Goal: Information Seeking & Learning: Check status

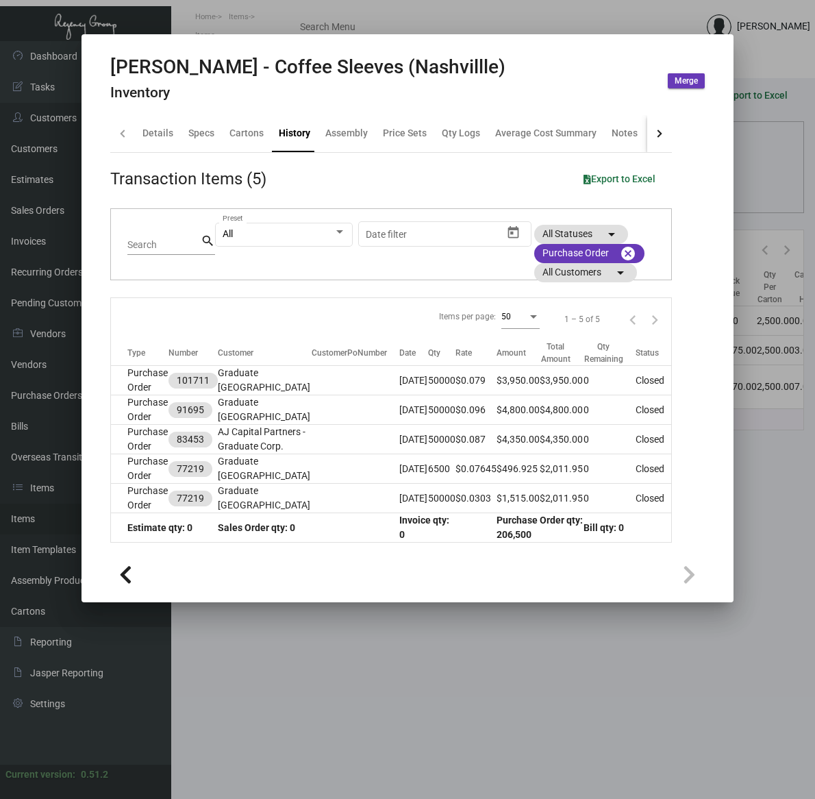
click at [240, 729] on div at bounding box center [407, 399] width 815 height 799
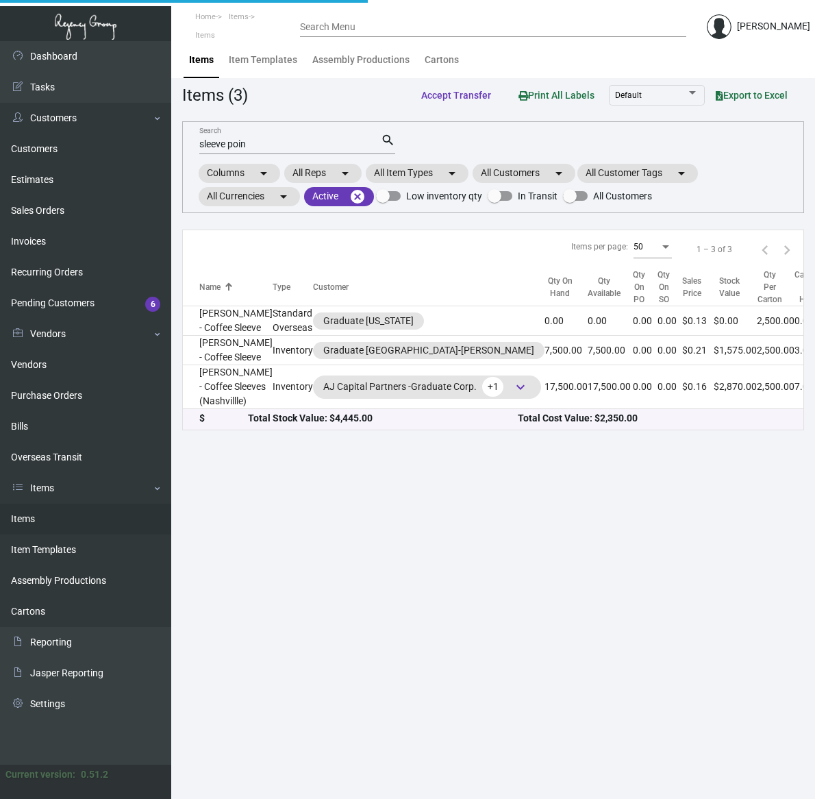
click at [240, 729] on main "Items Item Templates Assembly Productions Cartons Items (3) Accept Transfer Pri…" at bounding box center [493, 419] width 644 height 757
click at [547, 651] on main "Items Item Templates Assembly Productions Cartons Items (3) Accept Transfer Pri…" at bounding box center [493, 419] width 644 height 757
drag, startPoint x: 284, startPoint y: 145, endPoint x: -21, endPoint y: 138, distance: 304.8
click at [0, 138] on html "Home Items Items Search Menu [PERSON_NAME] Dashboard Dashboard Tasks Customers …" at bounding box center [407, 399] width 815 height 799
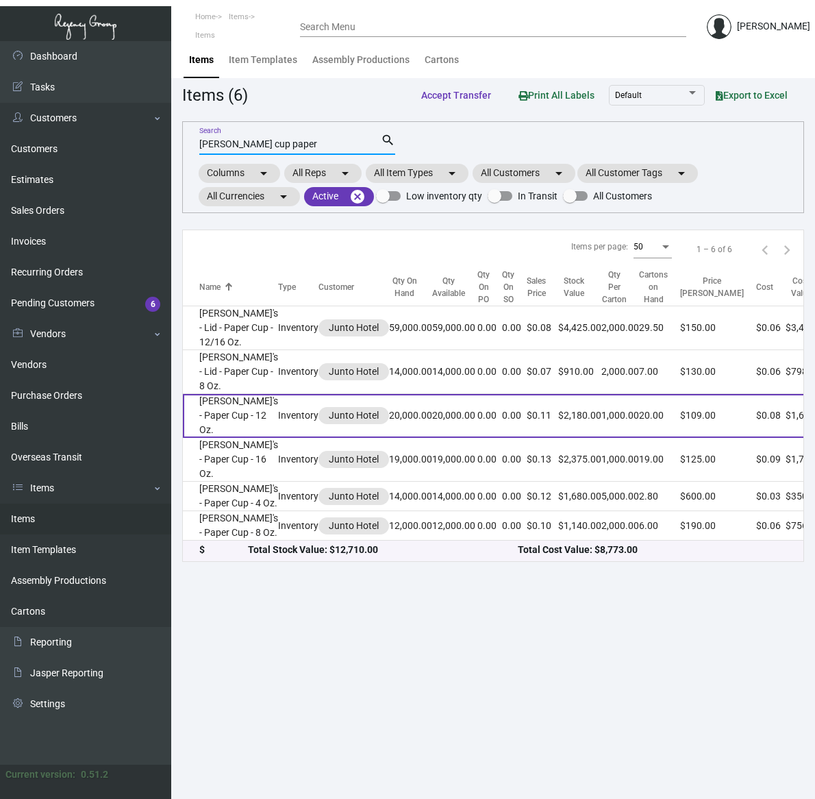
type input "[PERSON_NAME] cup paper"
click at [216, 438] on td "[PERSON_NAME]'s - Paper Cup - 12 Oz." at bounding box center [230, 416] width 95 height 44
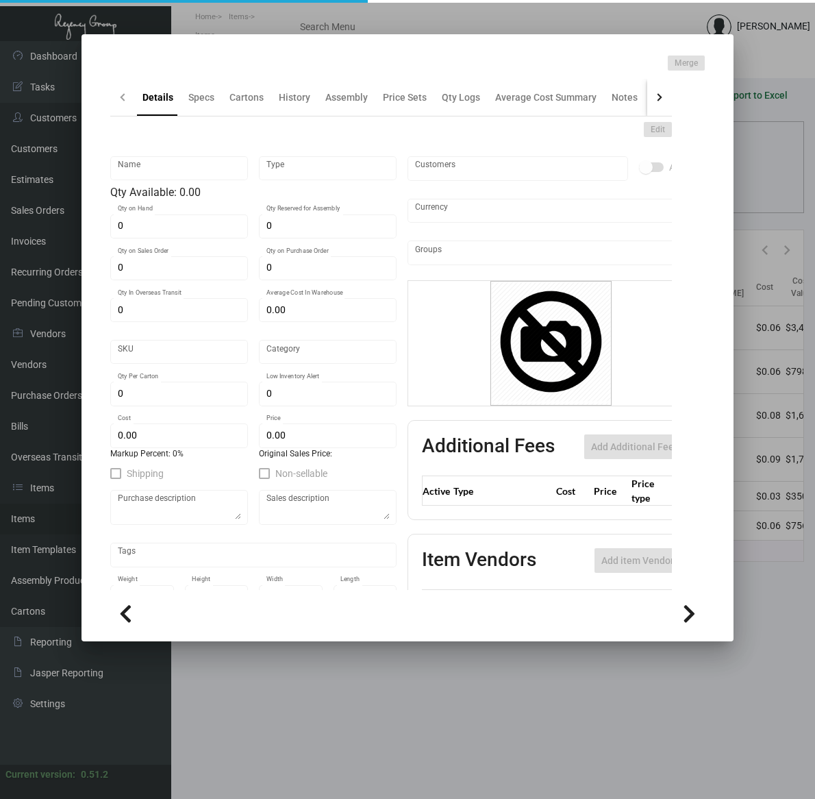
type input "[PERSON_NAME]'s - Paper Cup - 12 Oz."
type input "Inventory"
type input "20,000"
type input "$ 0.082"
type input "Overseas"
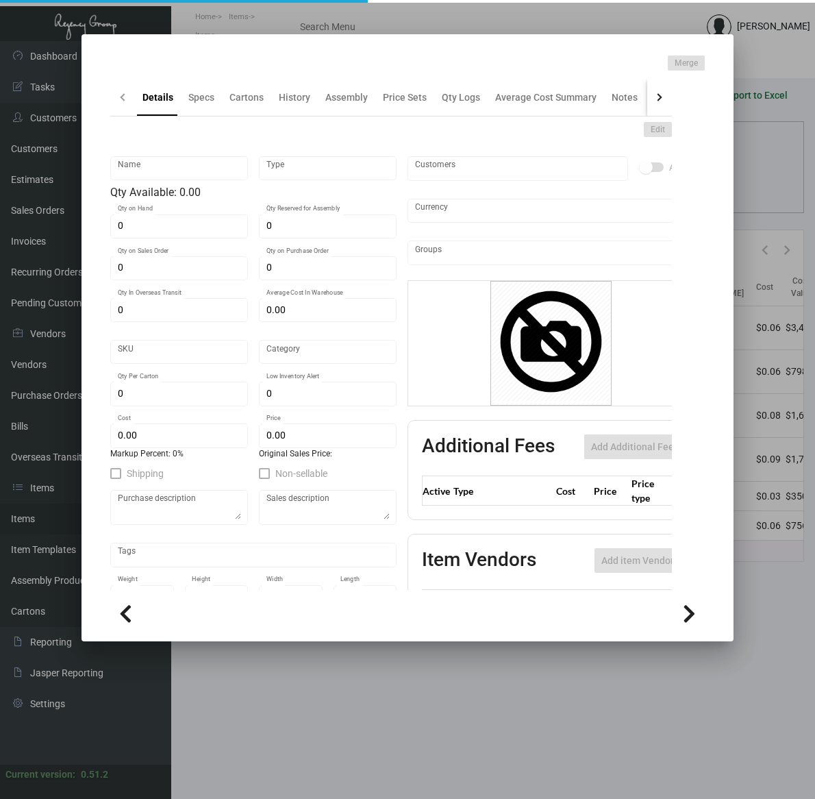
type input "1,000"
type input "$ 0.082"
type input "$ 0.109"
checkbox input "true"
type input "United States Dollar $"
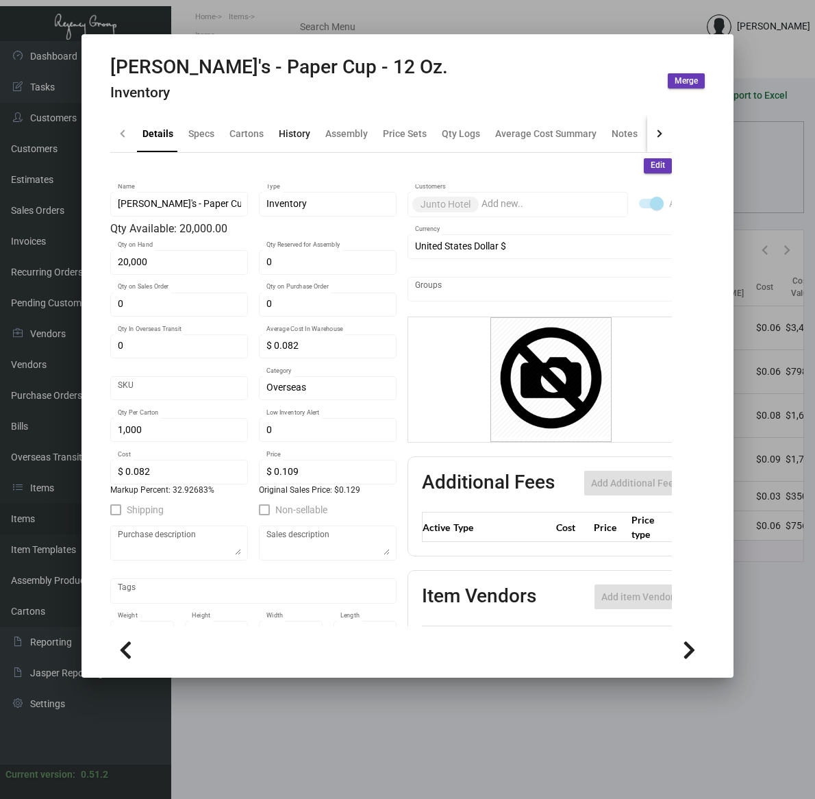
click at [298, 131] on div "History" at bounding box center [295, 133] width 32 height 14
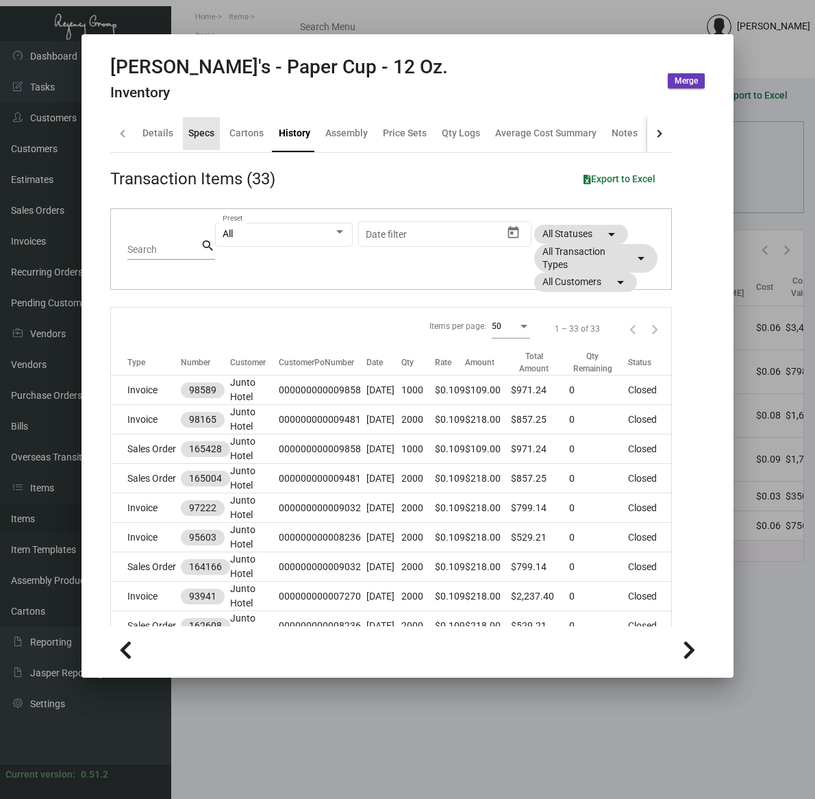
click at [192, 134] on div "Specs" at bounding box center [201, 133] width 26 height 14
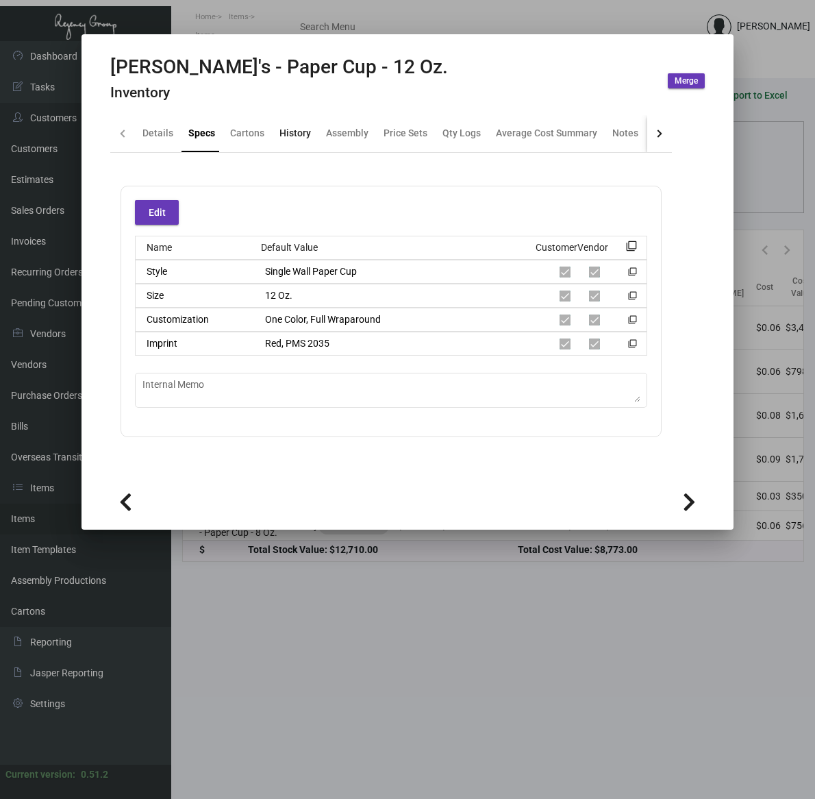
click at [299, 134] on div "History" at bounding box center [295, 133] width 32 height 14
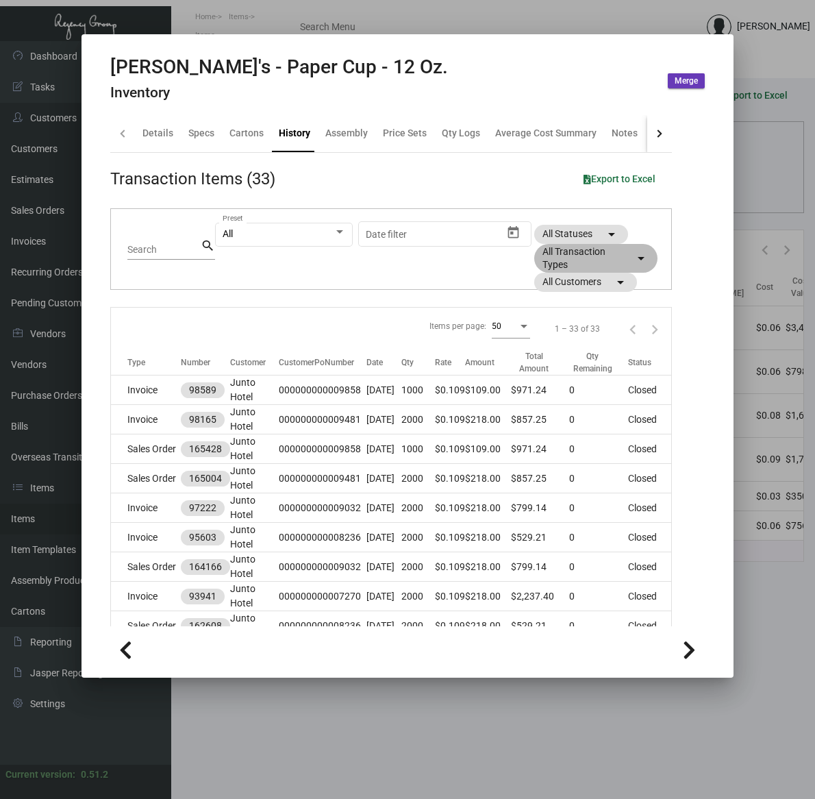
click at [579, 247] on mat-chip "All Transaction Types arrow_drop_down" at bounding box center [595, 258] width 123 height 29
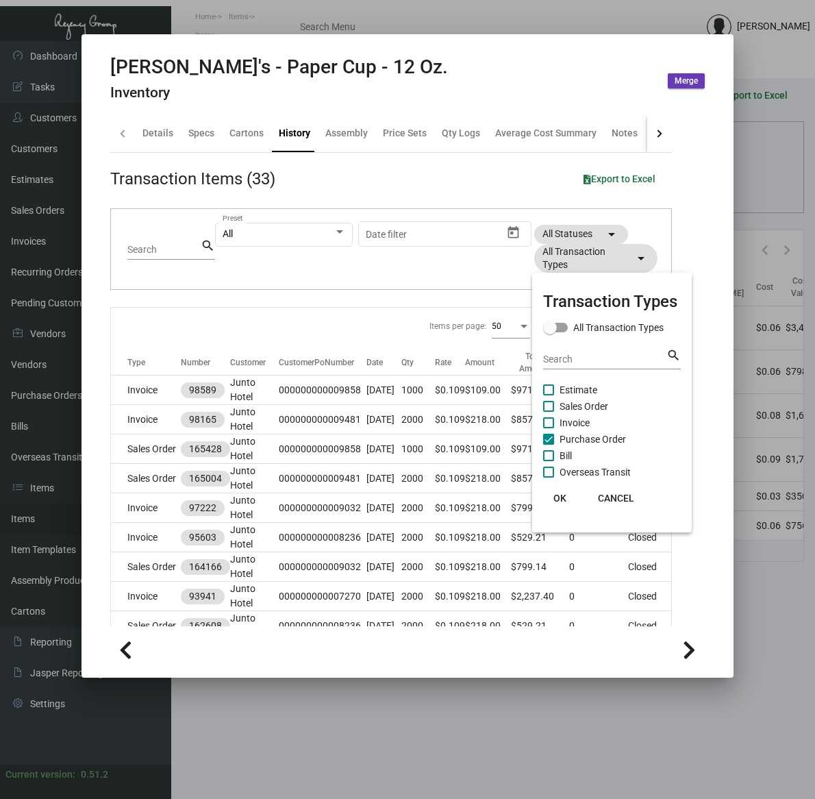
click at [587, 442] on span "Purchase Order" at bounding box center [593, 439] width 66 height 16
click at [549, 444] on input "Purchase Order" at bounding box center [548, 444] width 1 height 1
click at [587, 442] on span "Purchase Order" at bounding box center [593, 439] width 66 height 16
click at [549, 444] on input "Purchase Order" at bounding box center [548, 444] width 1 height 1
checkbox input "true"
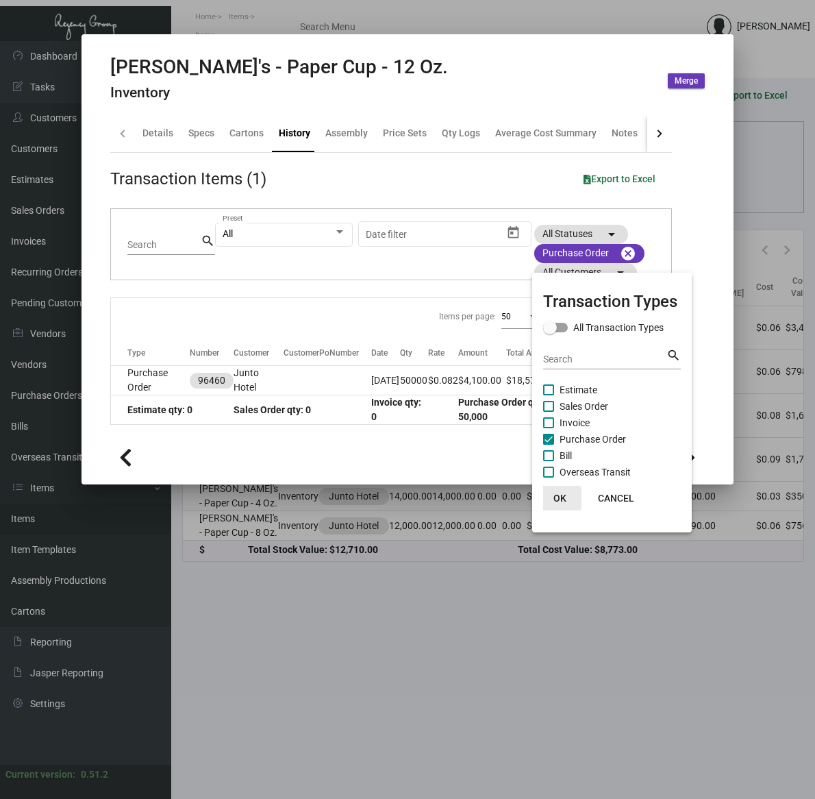
click at [562, 501] on span "OK" at bounding box center [559, 497] width 13 height 11
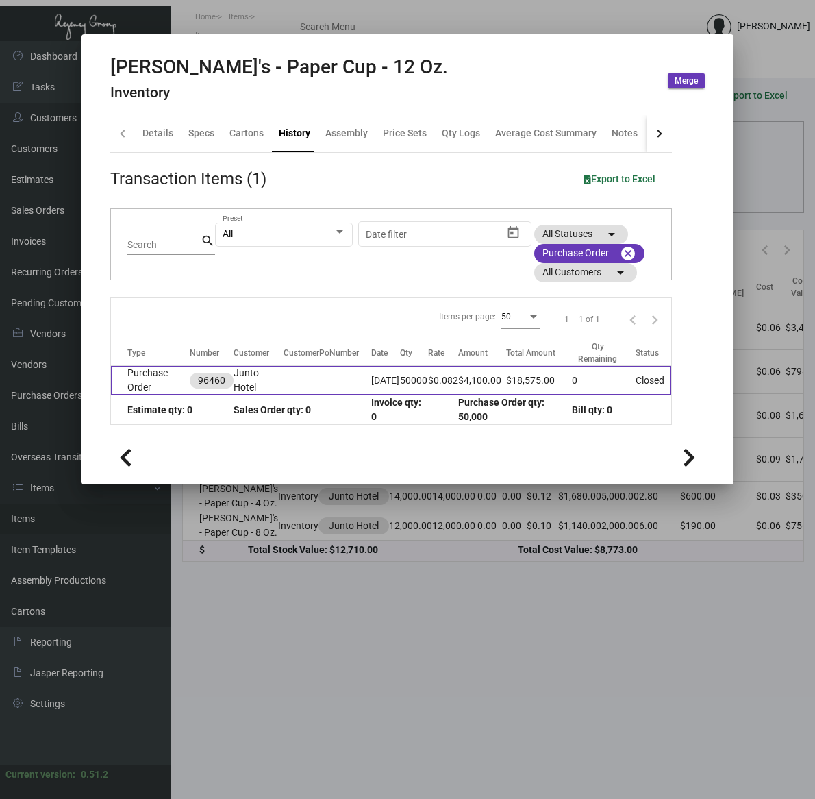
click at [399, 384] on td "[DATE]" at bounding box center [385, 380] width 29 height 29
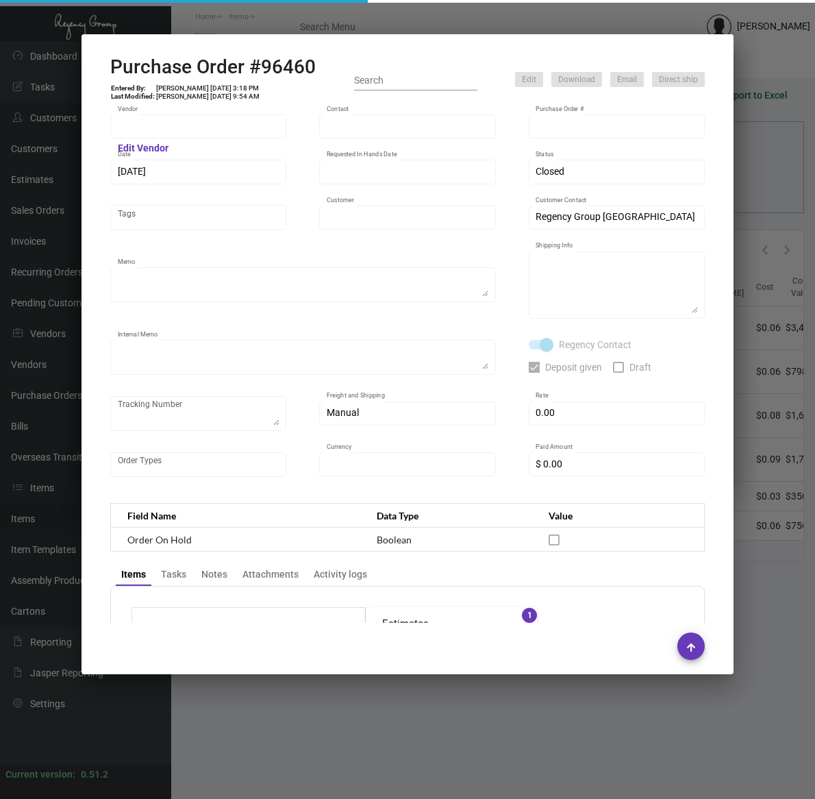
type input "Finger Lakes Promotions"
type input "[PERSON_NAME]"
type input "96460"
type input "[DATE]"
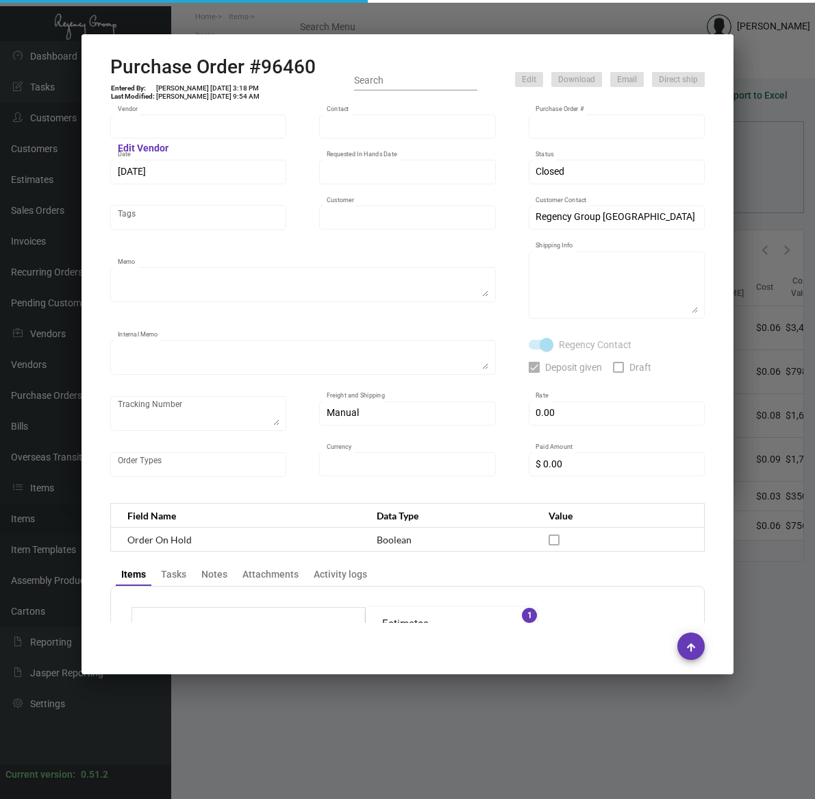
type input "Junto Hotel"
type textarea "Ship via BOAT"
type textarea "[PERSON_NAME] Regency Group NJ [STREET_ADDRESS]"
type textarea "initial 50% paid via ACH [DATE] SECONDARY 50% SEND [DATE] FULLY PAID 3974994411…"
checkbox input "true"
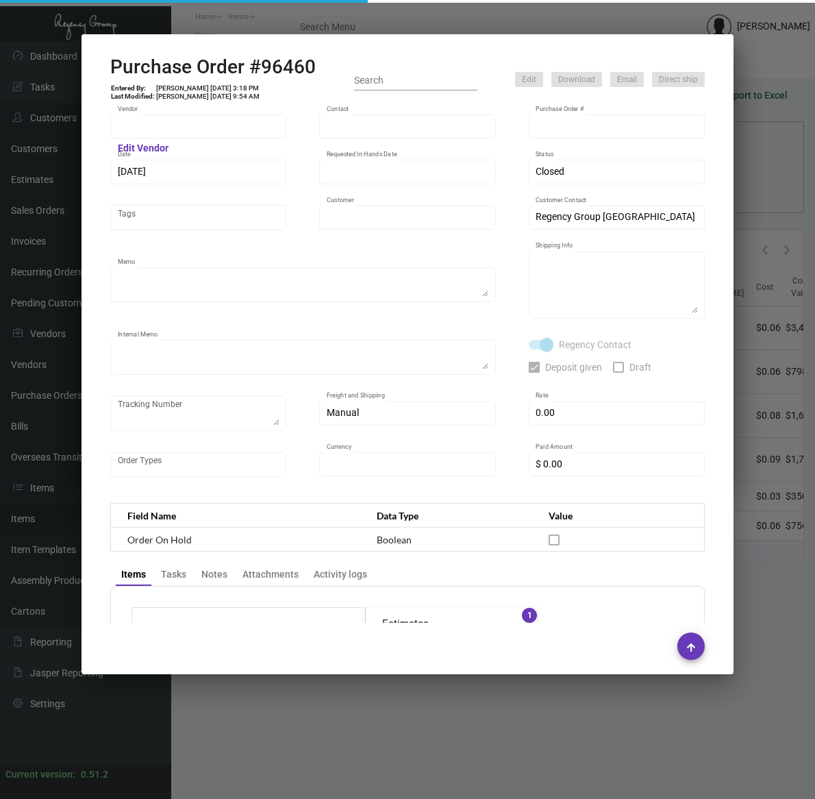
checkbox input "true"
type input "$ 0.00"
type input "United States Dollar $"
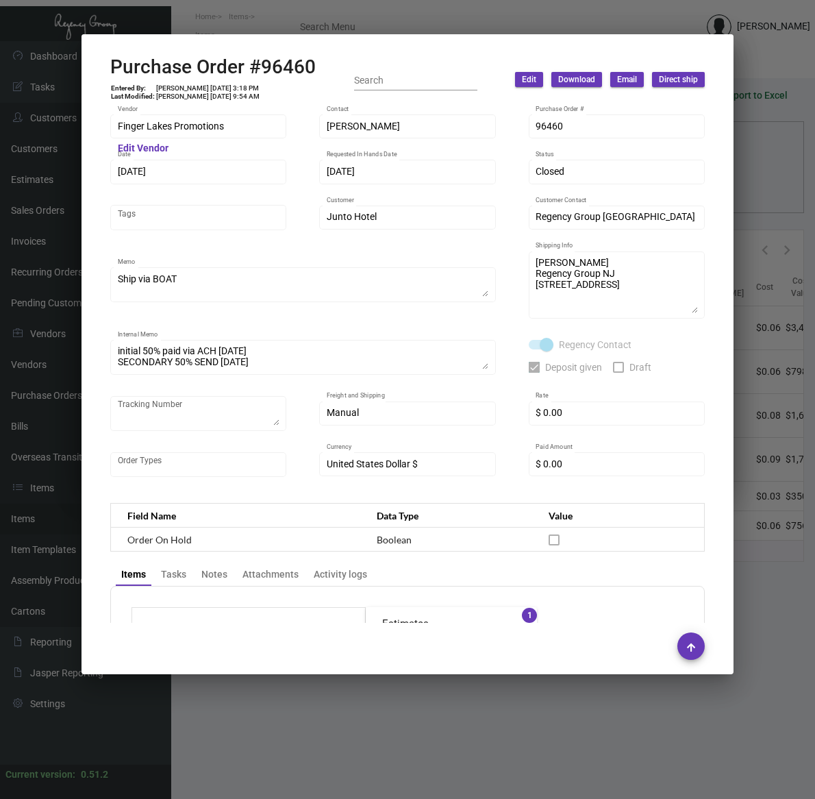
drag, startPoint x: 454, startPoint y: 751, endPoint x: 573, endPoint y: 778, distance: 122.1
click at [468, 751] on div at bounding box center [407, 399] width 815 height 799
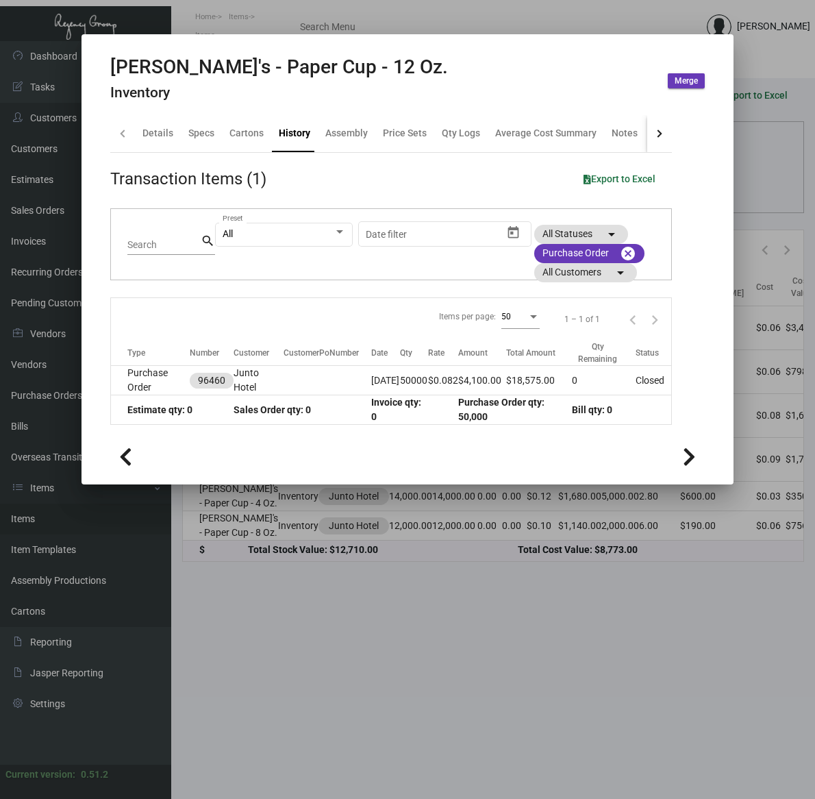
click at [158, 70] on h2 "[PERSON_NAME]'s - Paper Cup - 12 Oz." at bounding box center [279, 66] width 338 height 23
click at [512, 676] on div at bounding box center [407, 399] width 815 height 799
